Goal: Task Accomplishment & Management: Use online tool/utility

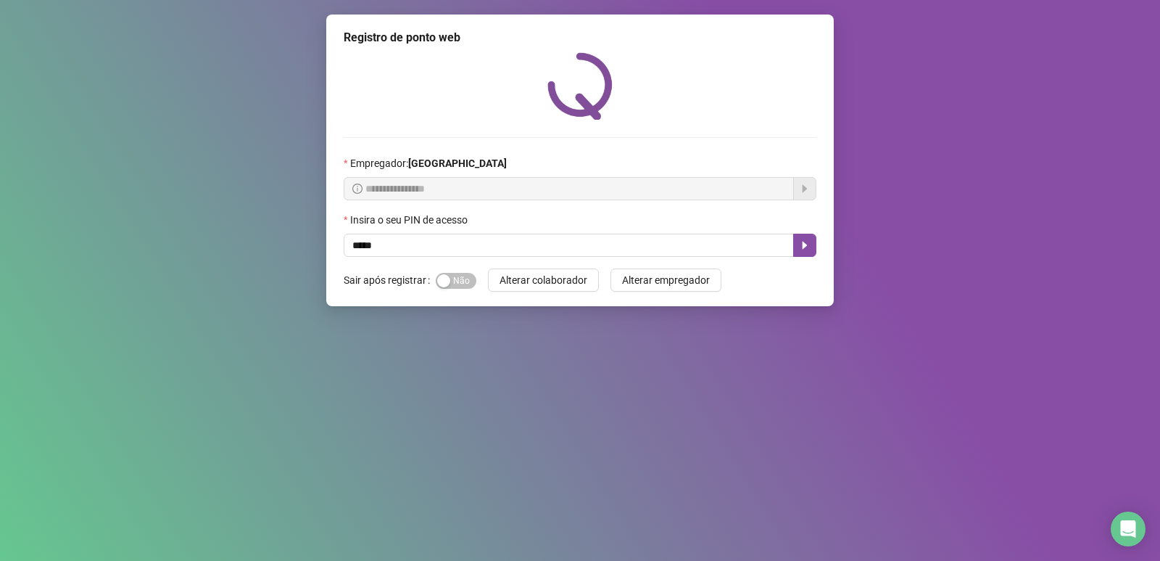
type input "*****"
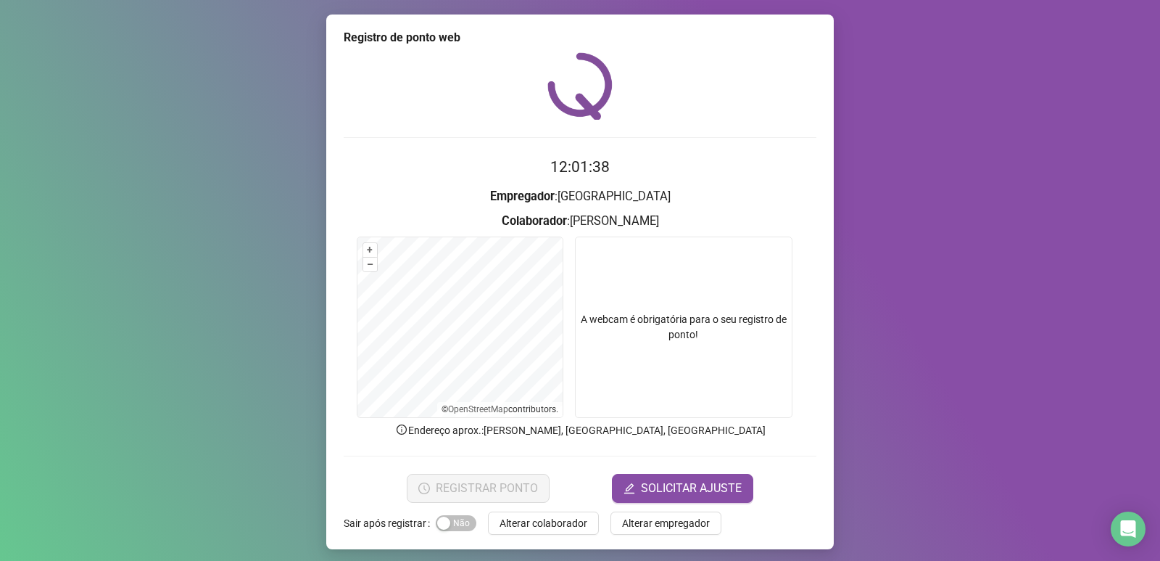
click at [862, 439] on div "Registro de ponto web 12:01:38 Empregador : [GEOGRAPHIC_DATA] : [PERSON_NAME] +…" at bounding box center [580, 280] width 1160 height 561
click at [661, 317] on video at bounding box center [684, 326] width 218 height 181
click at [701, 338] on video at bounding box center [684, 326] width 218 height 181
click at [549, 525] on span "Alterar colaborador" at bounding box center [544, 523] width 88 height 16
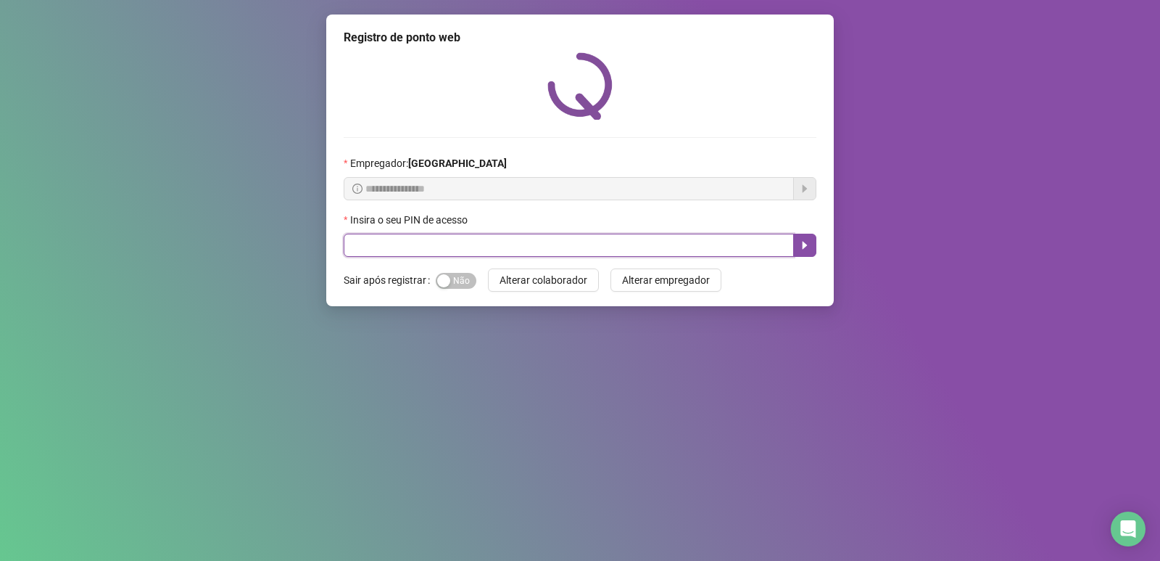
click at [476, 241] on input "text" at bounding box center [569, 245] width 450 height 23
type input "*****"
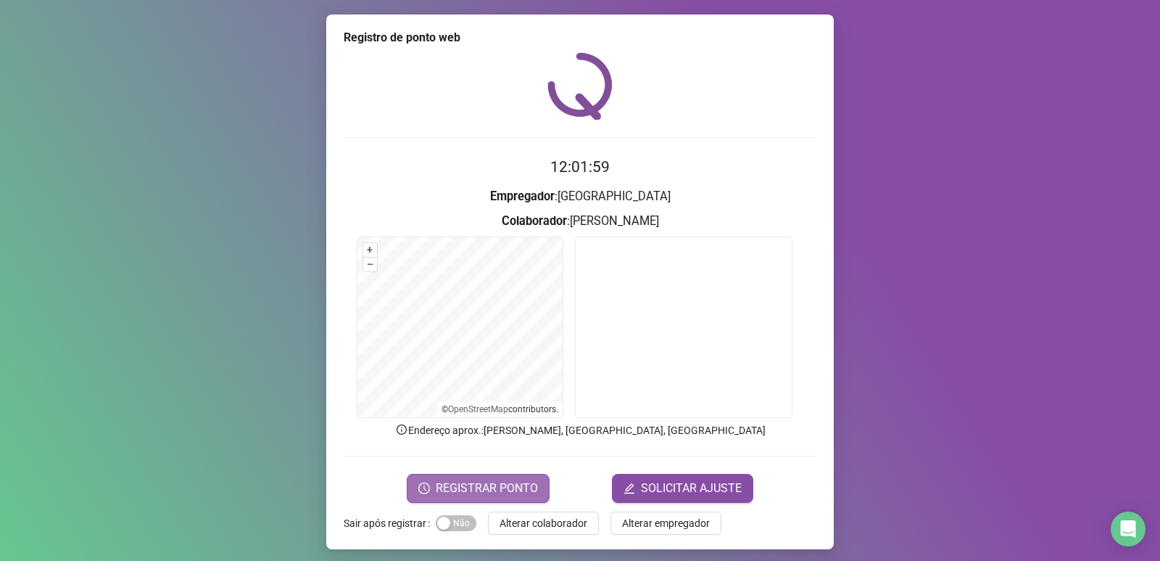
click at [497, 487] on span "REGISTRAR PONTO" at bounding box center [487, 487] width 102 height 17
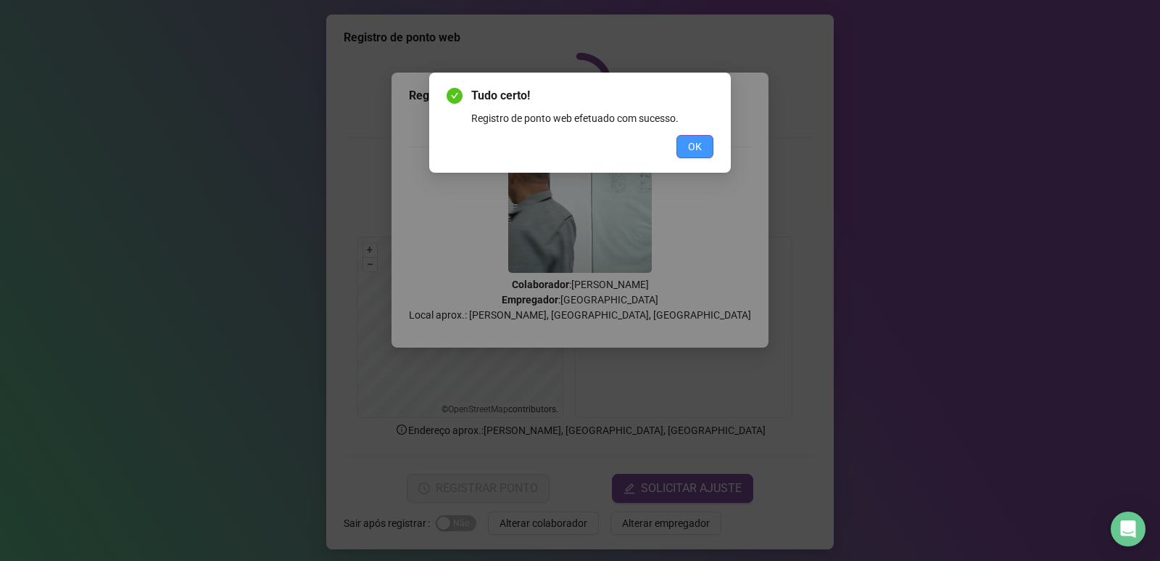
click at [689, 151] on span "OK" at bounding box center [695, 147] width 14 height 16
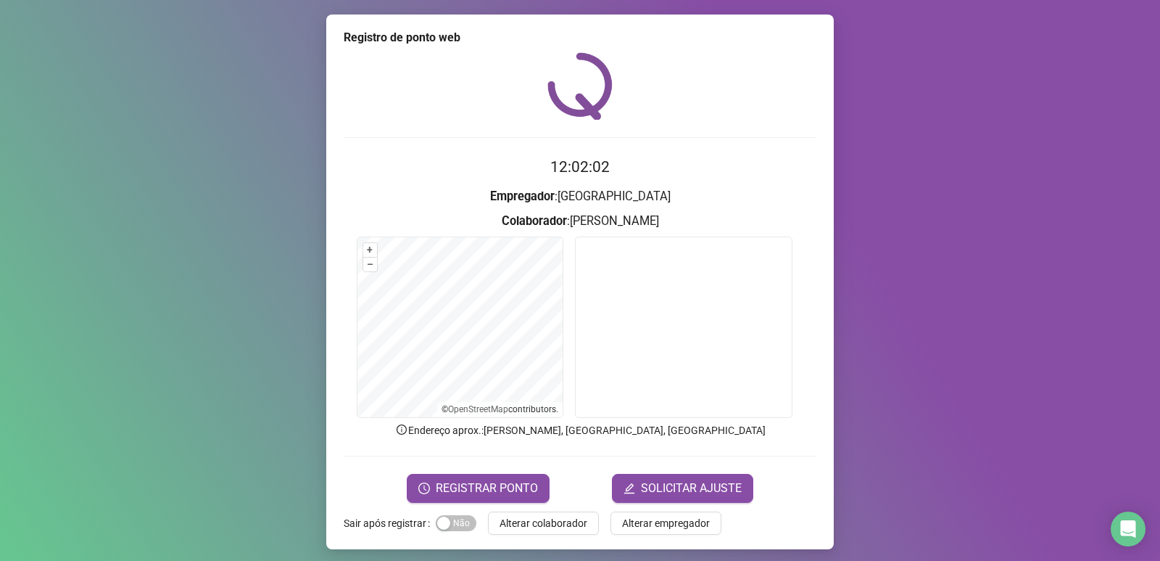
drag, startPoint x: 559, startPoint y: 518, endPoint x: 558, endPoint y: 494, distance: 24.0
click at [559, 519] on span "Alterar colaborador" at bounding box center [544, 523] width 88 height 16
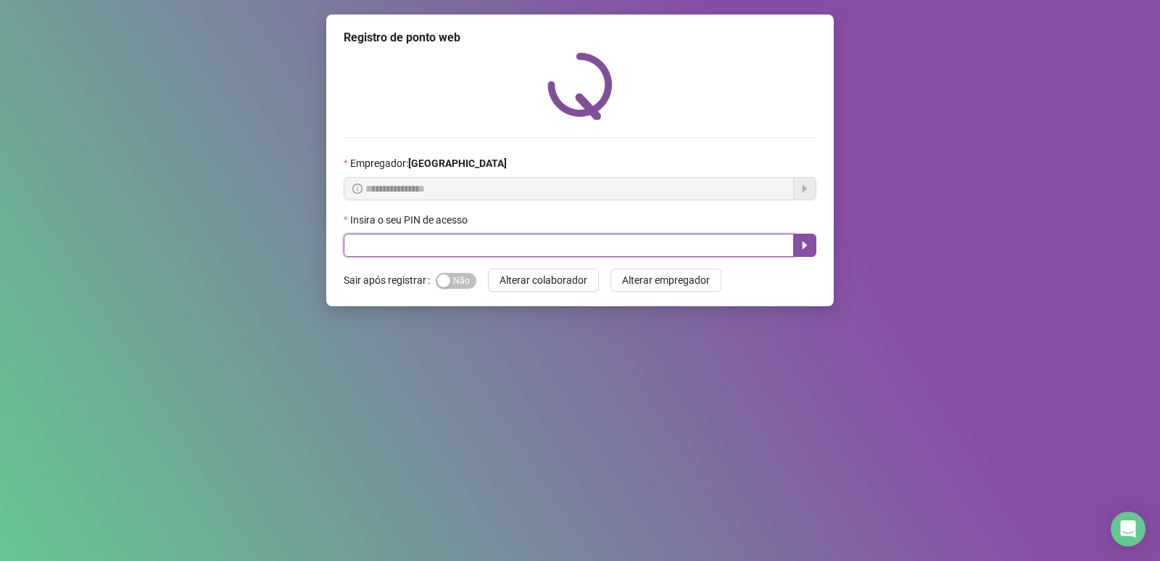
click at [361, 241] on input "text" at bounding box center [569, 245] width 450 height 23
type input "*****"
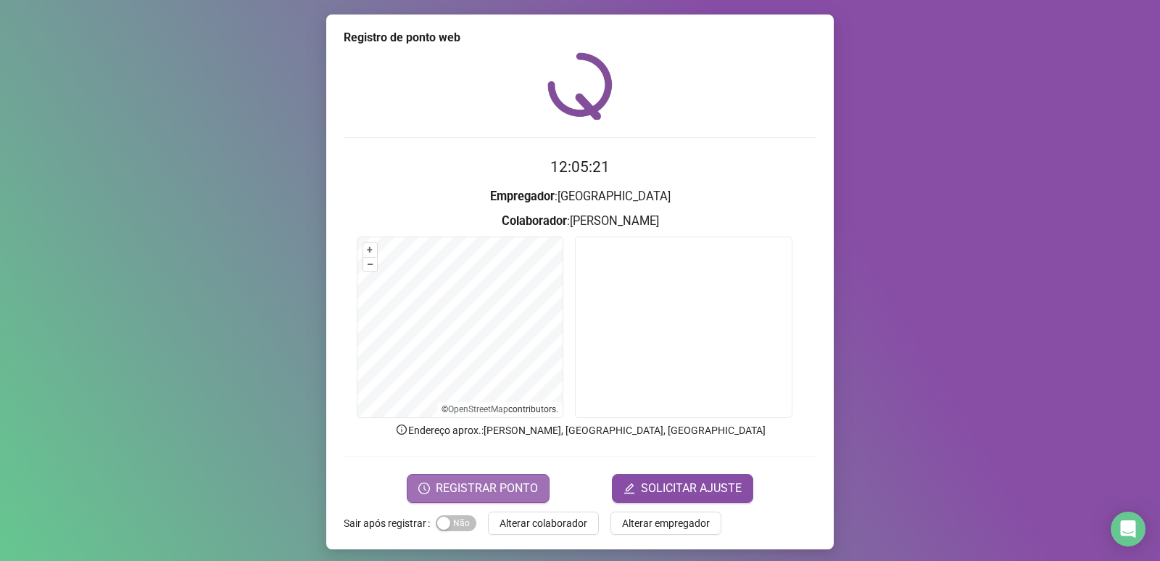
click at [508, 487] on span "REGISTRAR PONTO" at bounding box center [487, 487] width 102 height 17
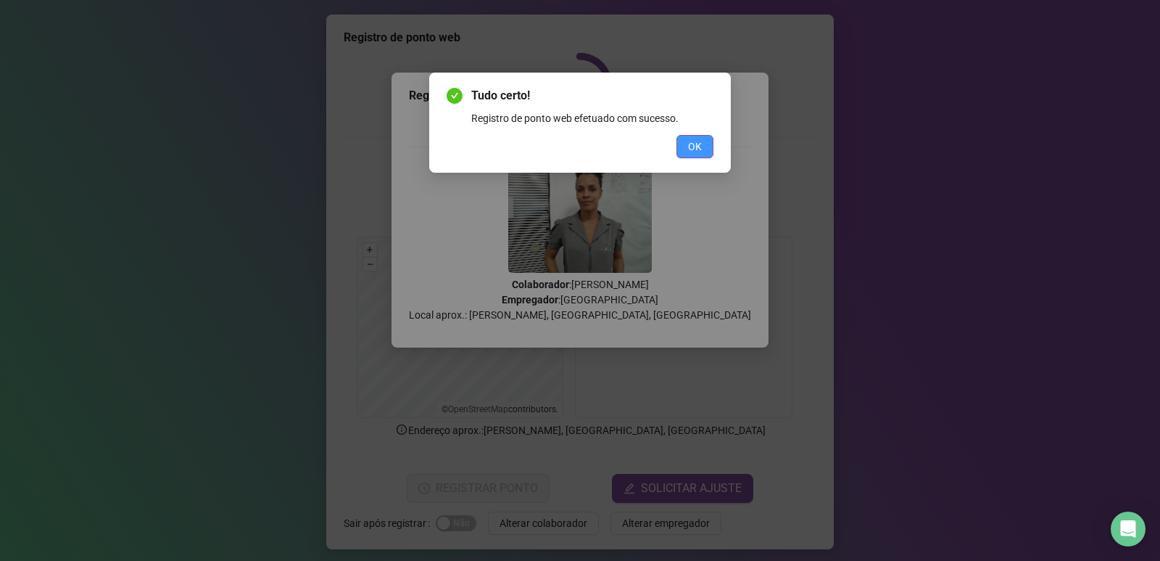
click at [696, 142] on span "OK" at bounding box center [695, 147] width 14 height 16
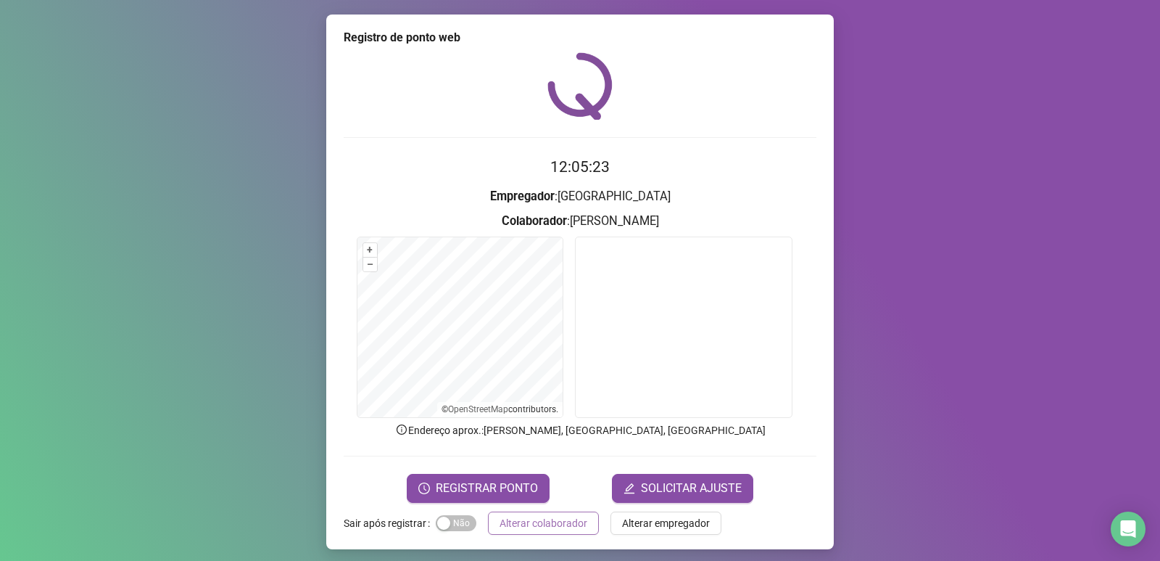
click at [550, 525] on span "Alterar colaborador" at bounding box center [544, 523] width 88 height 16
